Goal: Navigation & Orientation: Find specific page/section

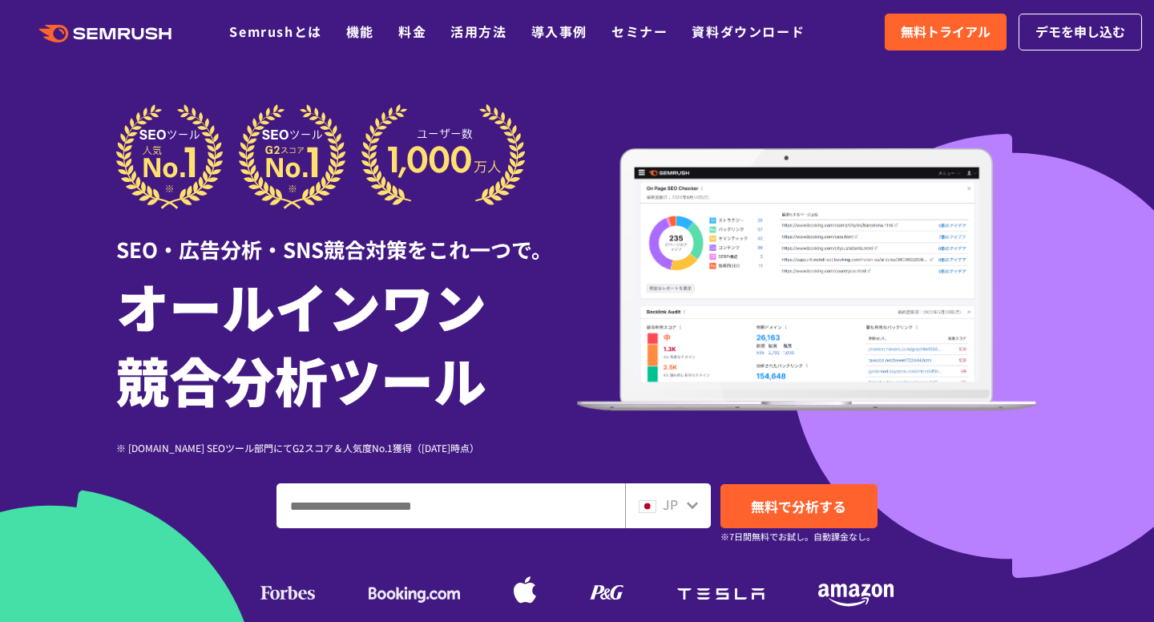
click at [452, 498] on input "ドメイン、キーワードまたはURLを入力してください" at bounding box center [450, 505] width 347 height 43
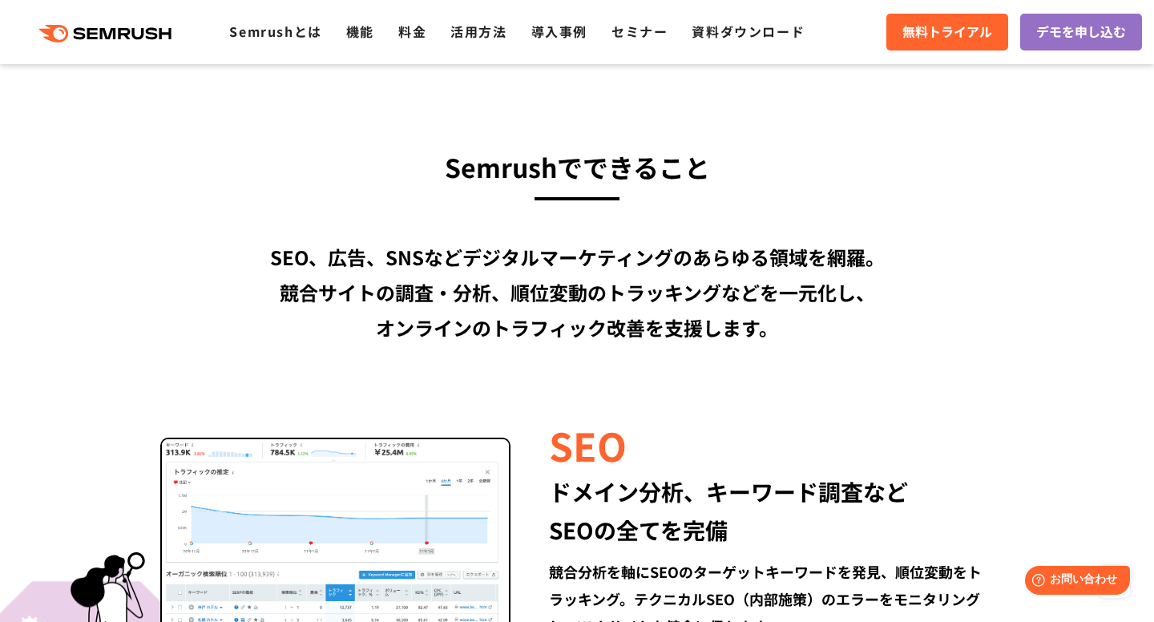
scroll to position [1311, 0]
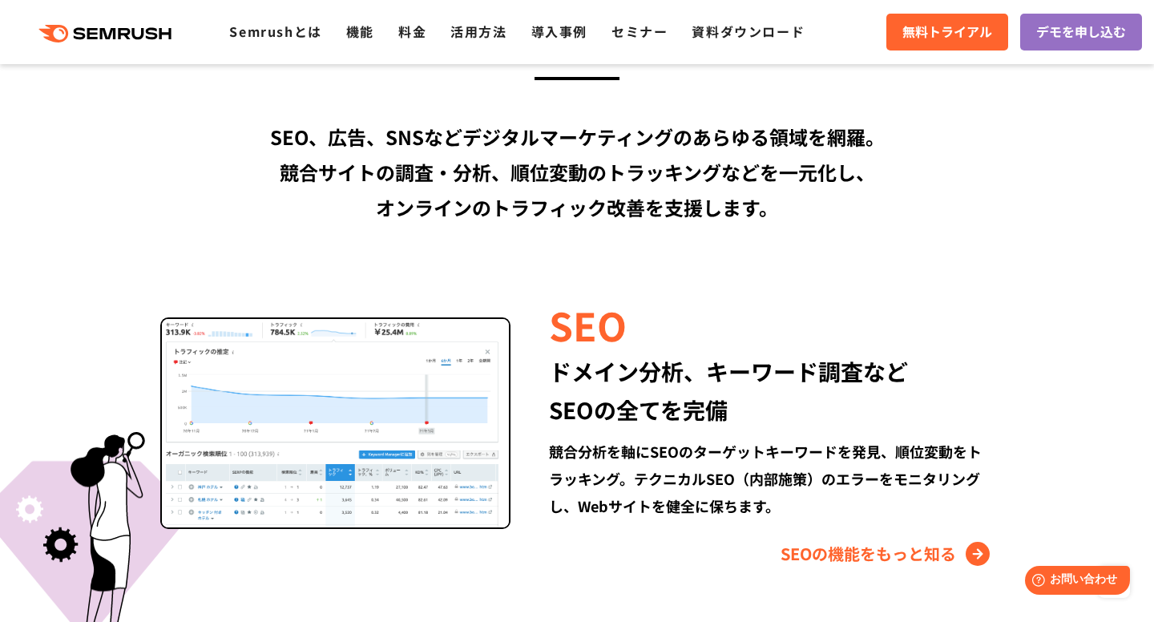
click at [343, 395] on img at bounding box center [335, 423] width 350 height 212
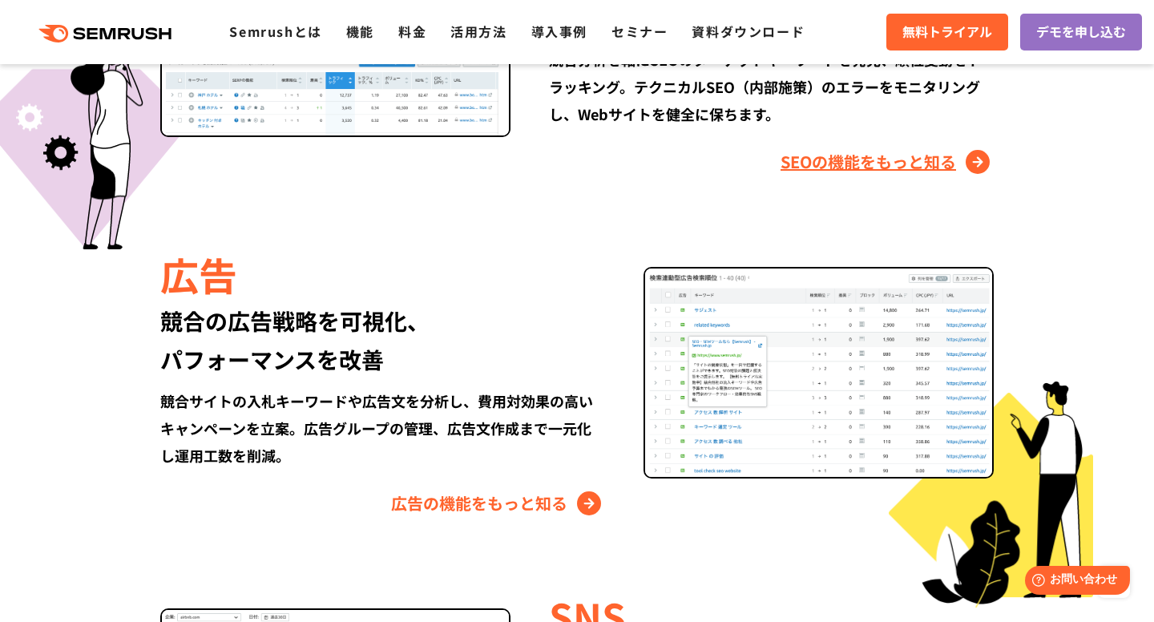
scroll to position [1702, 0]
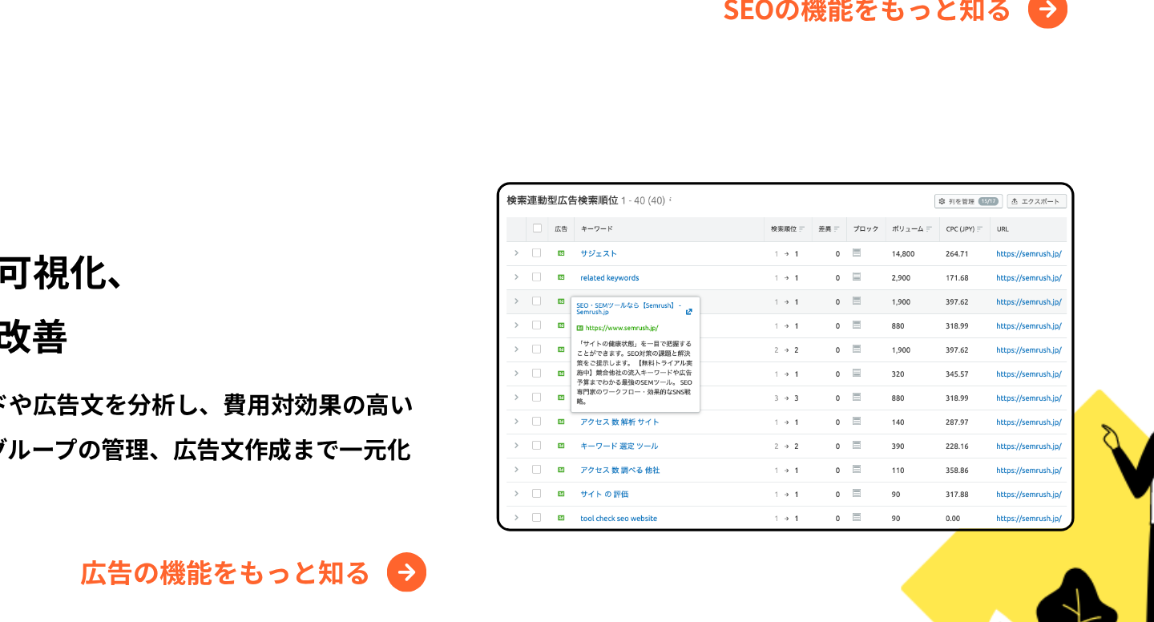
click at [554, 447] on div "競合サイトの入札キーワードや広告文を分析し、費用対効果の高いキャンペーンを立案。広告グループの管理、広告文作成まで一元化し運用工数を削減。" at bounding box center [382, 429] width 445 height 82
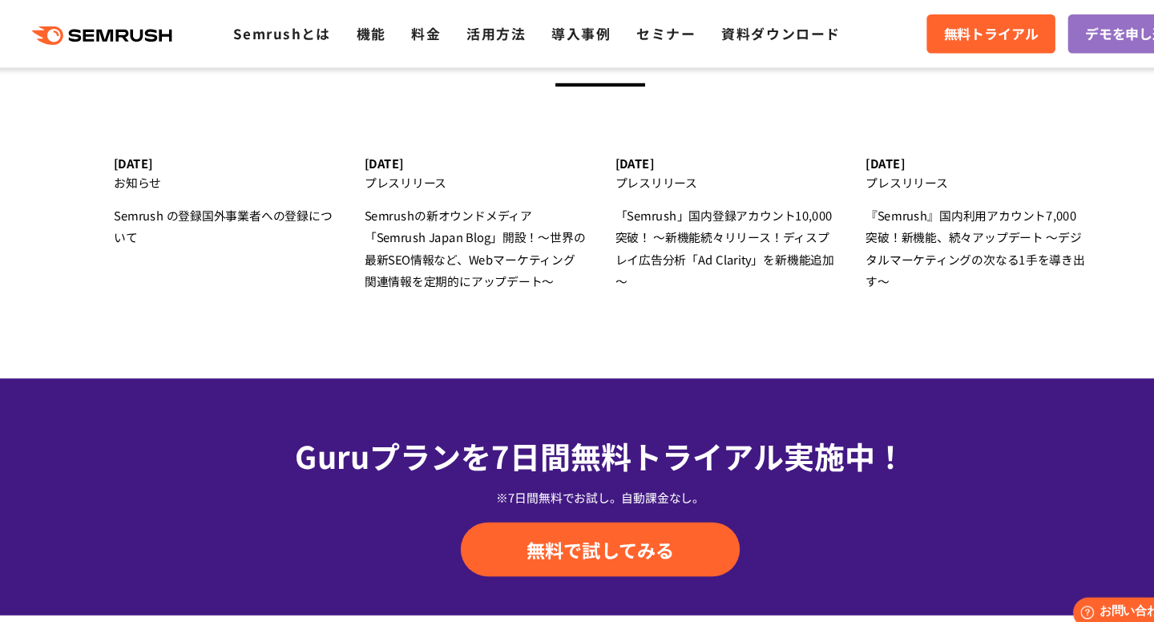
scroll to position [4884, 0]
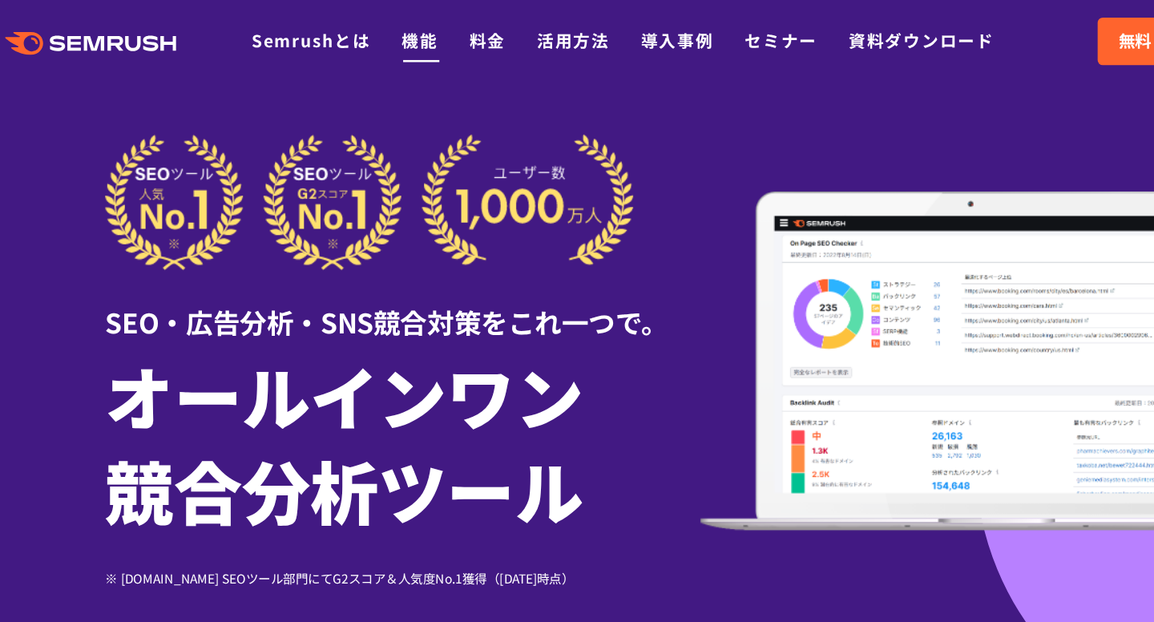
click at [366, 28] on link "機能" at bounding box center [360, 31] width 28 height 19
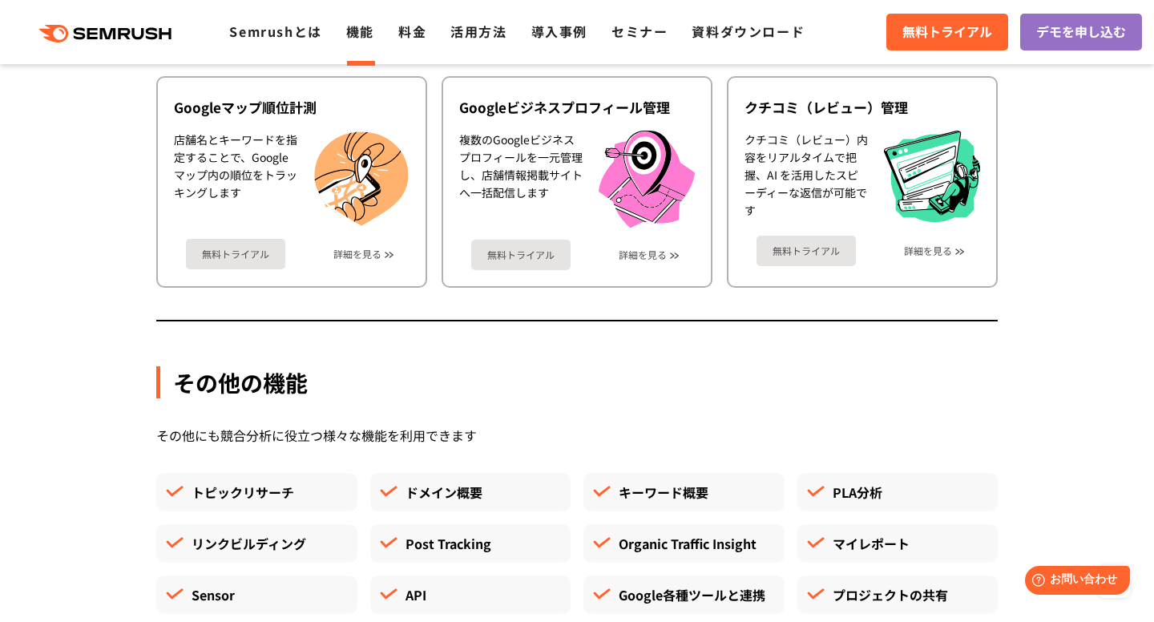
scroll to position [4143, 0]
